Goal: Transaction & Acquisition: Purchase product/service

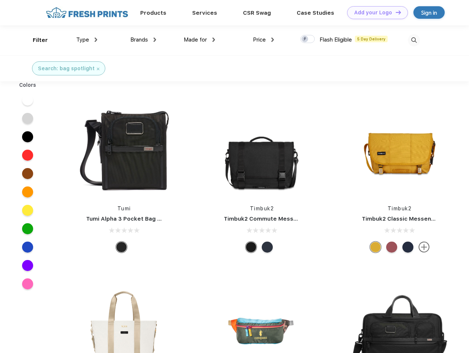
click at [375, 13] on link "Add your Logo Design Tool" at bounding box center [377, 12] width 61 height 13
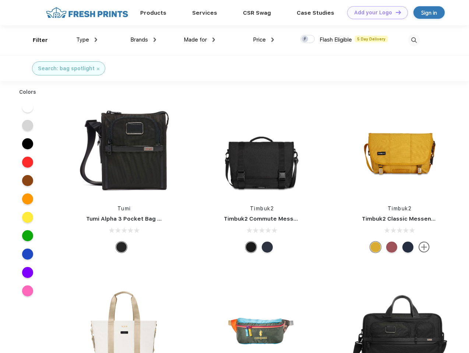
click at [0, 0] on div "Design Tool" at bounding box center [0, 0] width 0 height 0
click at [395, 12] on link "Add your Logo Design Tool" at bounding box center [377, 12] width 61 height 13
click at [35, 40] on div "Filter" at bounding box center [40, 40] width 15 height 8
click at [87, 40] on span "Type" at bounding box center [82, 39] width 13 height 7
click at [143, 40] on span "Brands" at bounding box center [139, 39] width 18 height 7
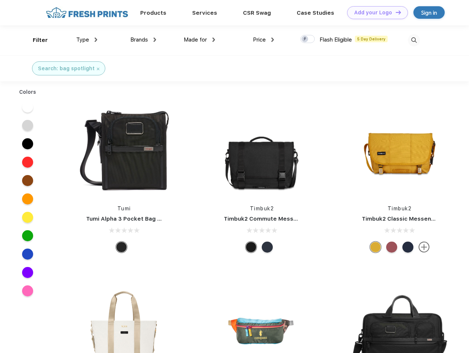
click at [199, 40] on span "Made for" at bounding box center [195, 39] width 23 height 7
click at [264, 40] on span "Price" at bounding box center [259, 39] width 13 height 7
click at [308, 39] on div at bounding box center [307, 39] width 14 height 8
click at [305, 39] on input "checkbox" at bounding box center [302, 37] width 5 height 5
click at [414, 40] on img at bounding box center [414, 40] width 12 height 12
